Goal: Task Accomplishment & Management: Complete application form

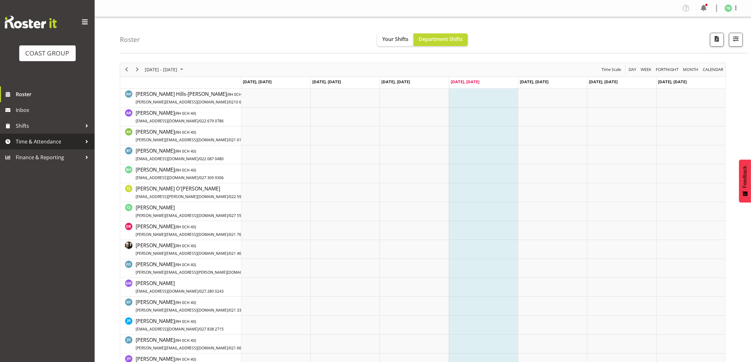
click at [38, 141] on span "Time & Attendance" at bounding box center [49, 141] width 66 height 9
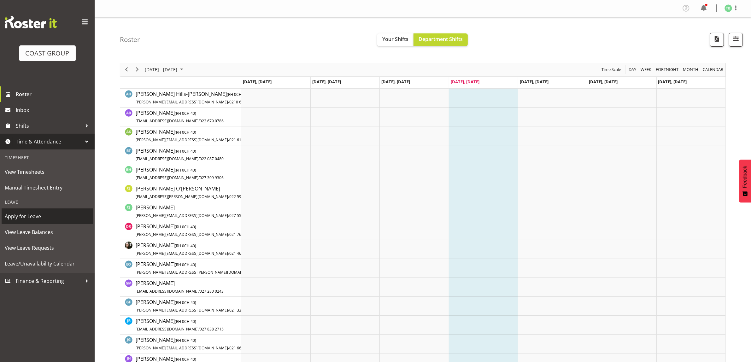
click at [43, 218] on span "Apply for Leave" at bounding box center [47, 216] width 85 height 9
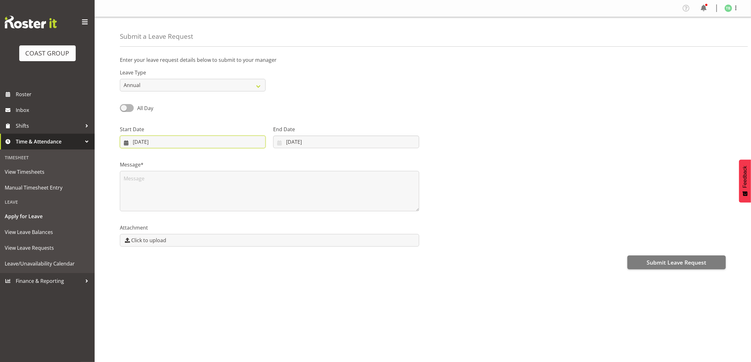
click at [163, 141] on input "21/08/2025" at bounding box center [193, 142] width 146 height 13
click at [151, 253] on span "1" at bounding box center [152, 252] width 3 height 6
click at [227, 160] on link at bounding box center [222, 160] width 16 height 13
select select "8"
click at [151, 195] on span "1" at bounding box center [152, 193] width 3 height 6
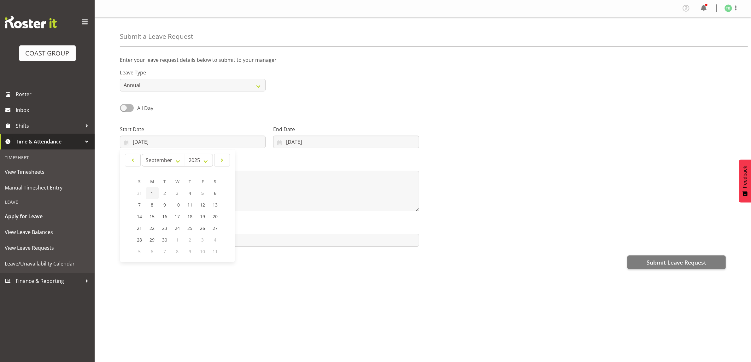
type input "01/09/2025"
click at [310, 145] on input "21/08/2025" at bounding box center [346, 142] width 146 height 13
click at [363, 158] on span at bounding box center [361, 160] width 8 height 8
select select "8"
click at [299, 193] on span "1" at bounding box center [298, 193] width 3 height 6
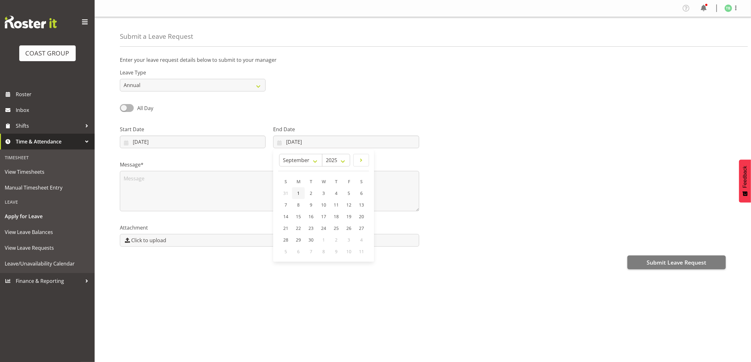
type input "01/09/2025"
click at [663, 260] on span "Submit Leave Request" at bounding box center [676, 262] width 60 height 8
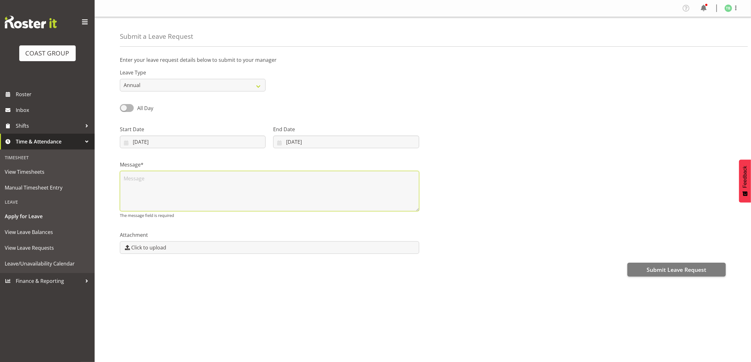
click at [152, 181] on textarea at bounding box center [269, 191] width 299 height 40
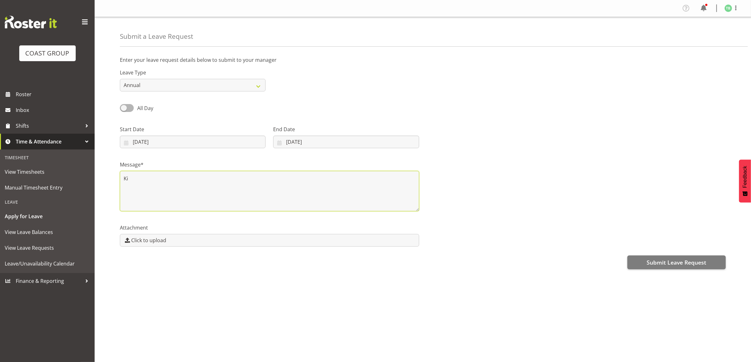
type textarea "K"
click at [136, 181] on textarea "Famoily" at bounding box center [269, 191] width 299 height 40
type textarea "Family"
click at [685, 260] on span "Submit Leave Request" at bounding box center [676, 262] width 60 height 8
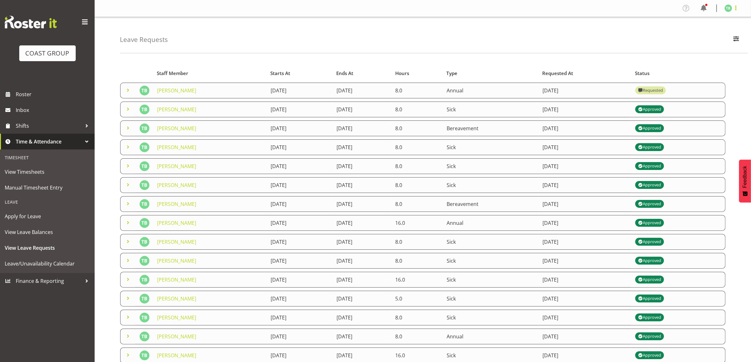
click at [733, 9] on span at bounding box center [736, 8] width 8 height 8
click at [703, 35] on link "Log Out" at bounding box center [709, 32] width 61 height 11
